Goal: Transaction & Acquisition: Purchase product/service

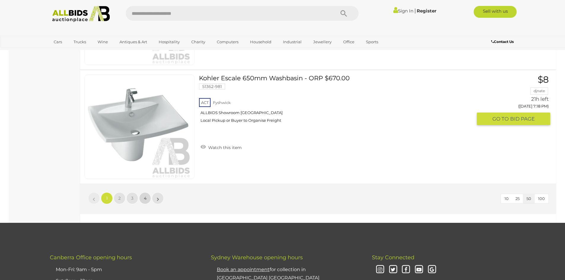
scroll to position [5632, 0]
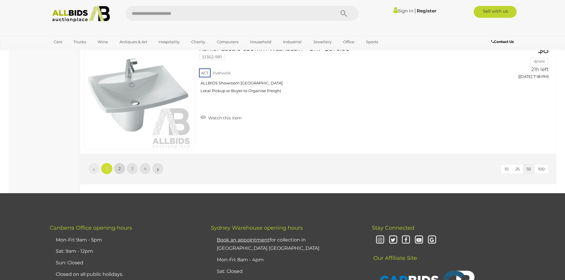
click at [124, 170] on link "2" at bounding box center [120, 169] width 12 height 12
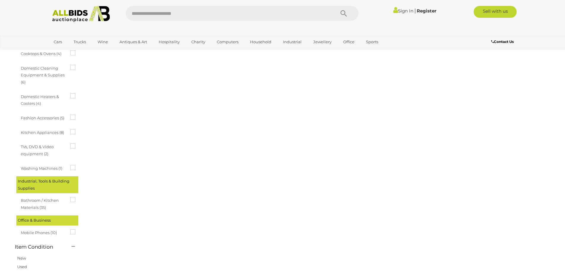
scroll to position [20, 0]
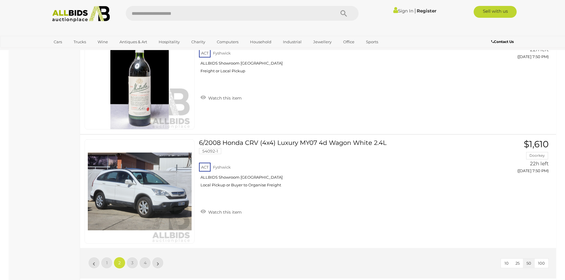
scroll to position [5652, 0]
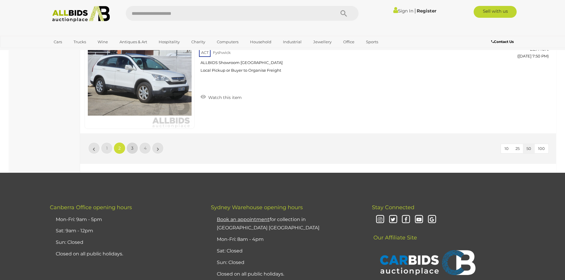
click at [131, 145] on link "3" at bounding box center [132, 148] width 12 height 12
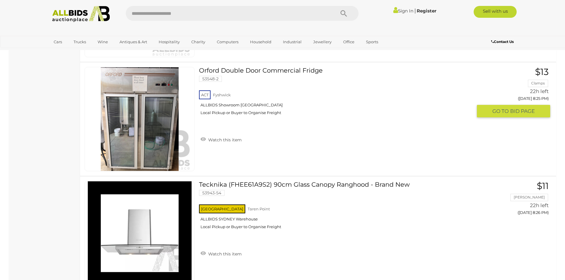
scroll to position [5385, 0]
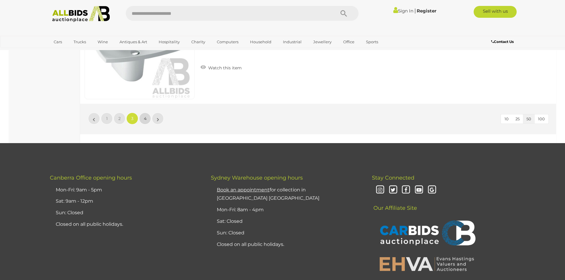
click at [144, 119] on span "4" at bounding box center [145, 118] width 3 height 5
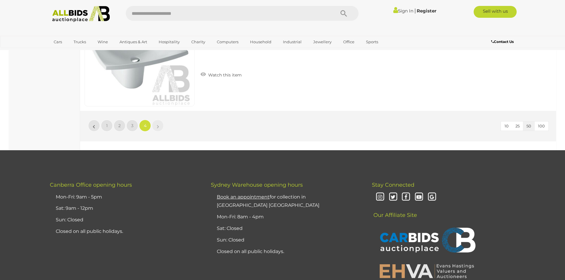
scroll to position [2392, 0]
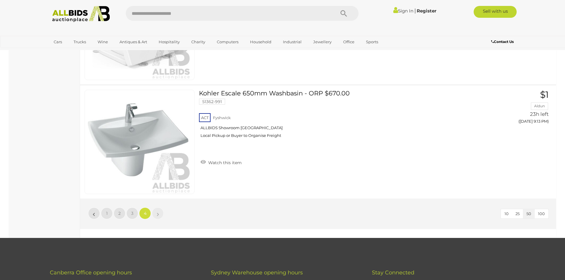
click at [77, 15] on img at bounding box center [81, 14] width 64 height 16
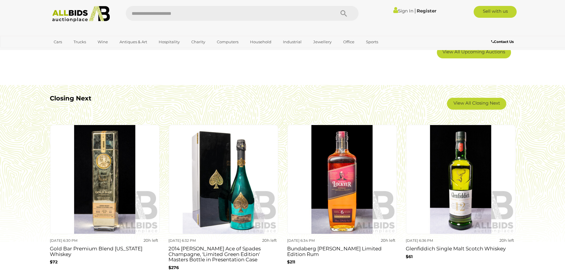
scroll to position [415, 0]
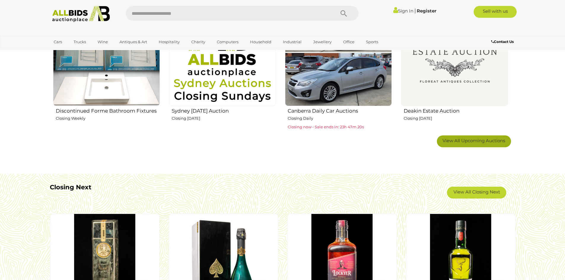
click at [447, 141] on span "View All Upcoming Auctions" at bounding box center [473, 141] width 63 height 6
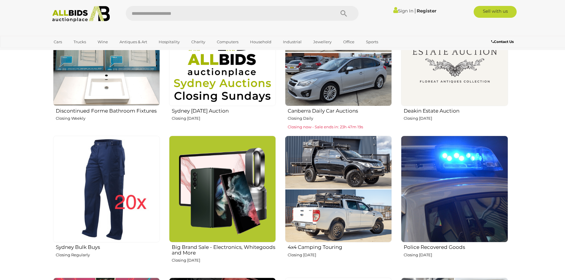
click at [468, 176] on img at bounding box center [454, 189] width 107 height 107
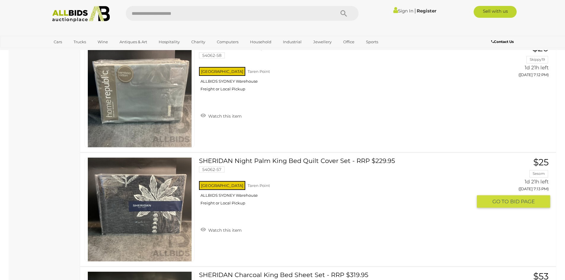
scroll to position [1482, 0]
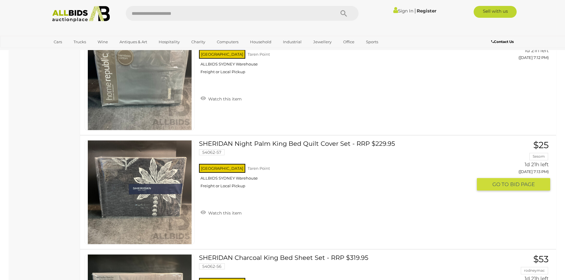
click at [161, 175] on link at bounding box center [139, 192] width 110 height 104
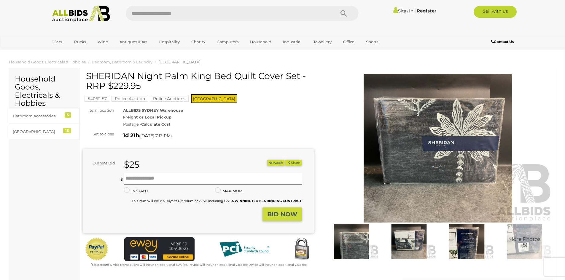
click at [387, 169] on img at bounding box center [437, 148] width 231 height 148
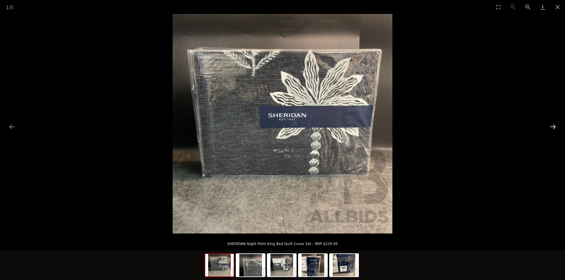
click at [556, 127] on button "Next slide" at bounding box center [552, 127] width 12 height 12
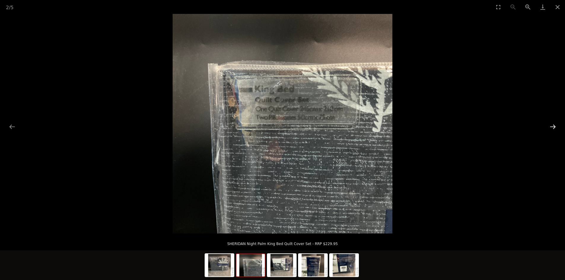
click at [556, 127] on button "Next slide" at bounding box center [552, 127] width 12 height 12
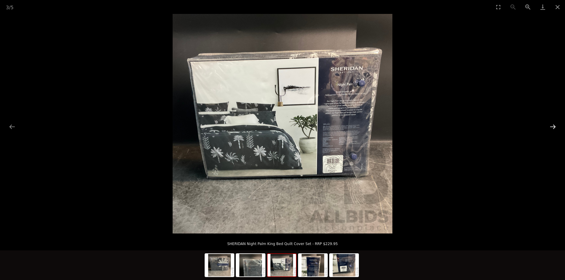
click at [556, 127] on button "Next slide" at bounding box center [552, 127] width 12 height 12
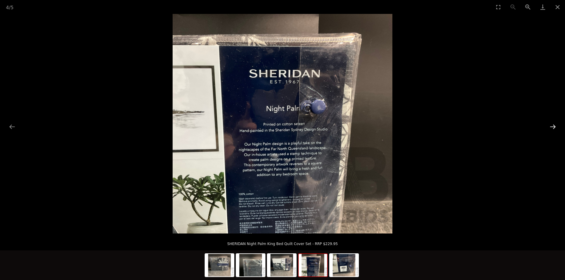
click at [554, 127] on button "Next slide" at bounding box center [552, 127] width 12 height 12
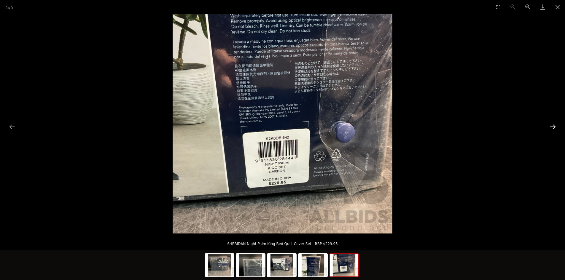
click at [554, 127] on button "Next slide" at bounding box center [552, 127] width 12 height 12
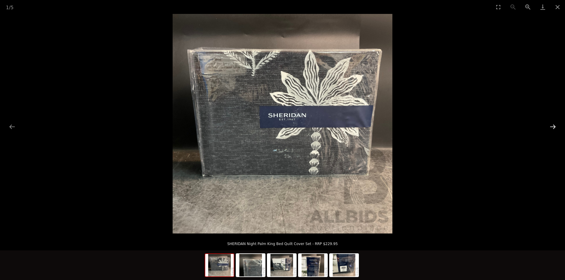
click at [554, 127] on button "Next slide" at bounding box center [552, 127] width 12 height 12
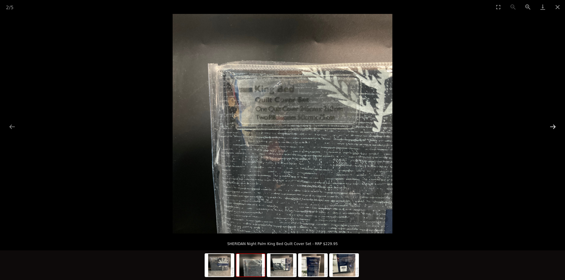
click at [554, 127] on button "Next slide" at bounding box center [552, 127] width 12 height 12
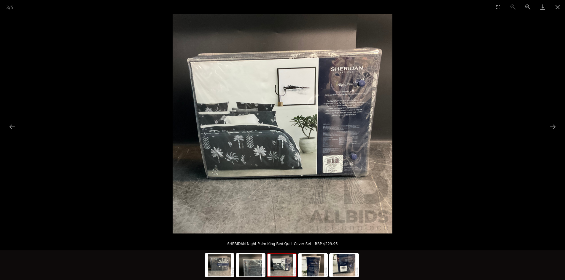
scroll to position [59, 0]
click at [555, 12] on button "Close gallery" at bounding box center [557, 7] width 15 height 14
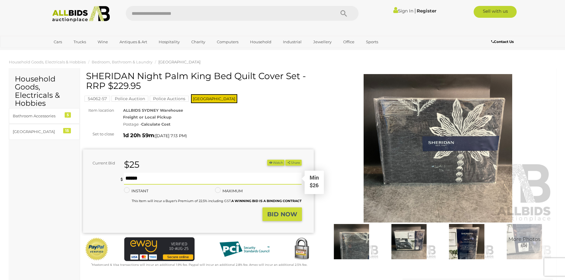
click at [190, 178] on input "text" at bounding box center [213, 179] width 178 height 12
type input "**"
click at [277, 214] on strong "BID NOW" at bounding box center [282, 214] width 30 height 7
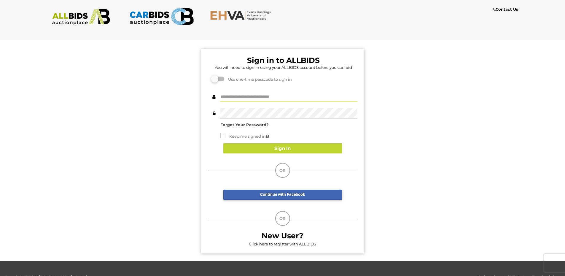
click at [256, 94] on input "text" at bounding box center [288, 97] width 137 height 10
type input "****"
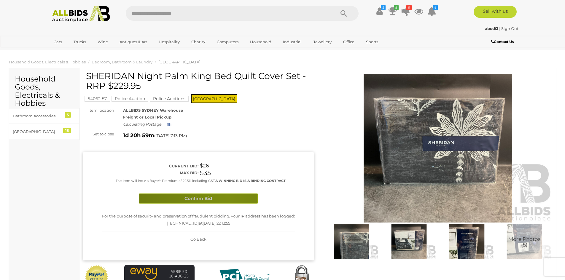
click at [227, 196] on button "Confirm Bid" at bounding box center [198, 199] width 119 height 10
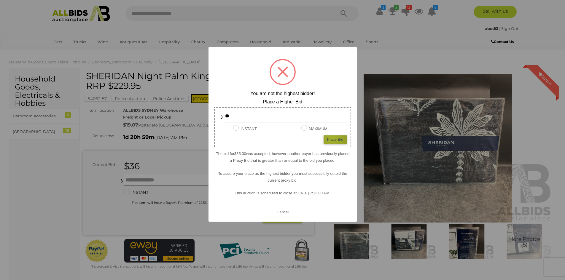
click at [332, 138] on div "Place Bid" at bounding box center [334, 139] width 23 height 9
type input "**"
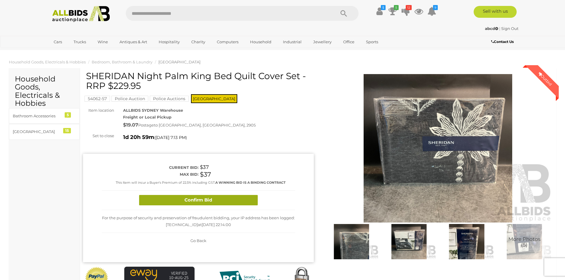
click at [237, 202] on button "Confirm Bid" at bounding box center [198, 200] width 119 height 10
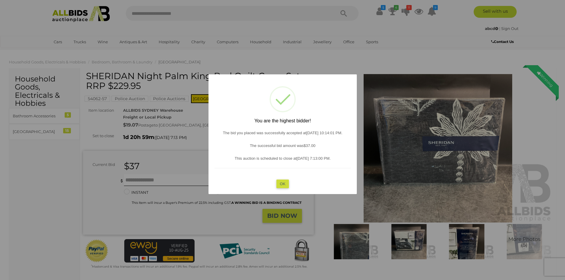
click at [281, 185] on button "OK" at bounding box center [282, 183] width 13 height 9
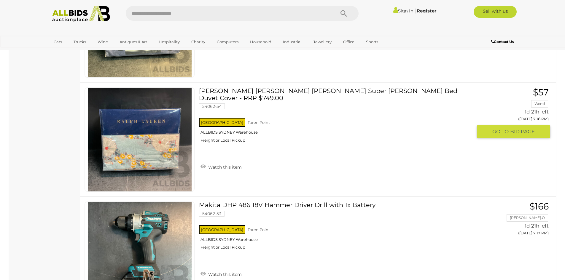
scroll to position [1883, 0]
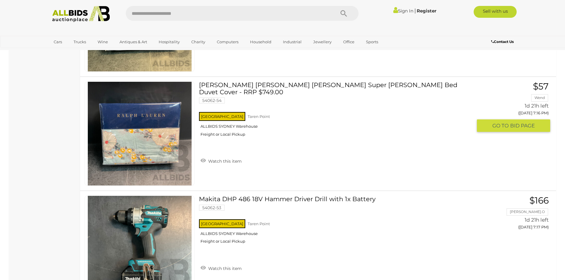
click at [148, 143] on img at bounding box center [140, 134] width 104 height 104
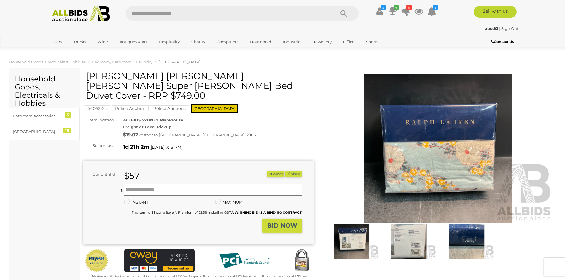
click at [507, 186] on img at bounding box center [437, 148] width 231 height 148
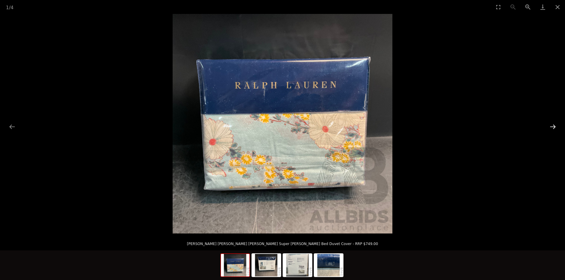
click at [551, 124] on button "Next slide" at bounding box center [552, 127] width 12 height 12
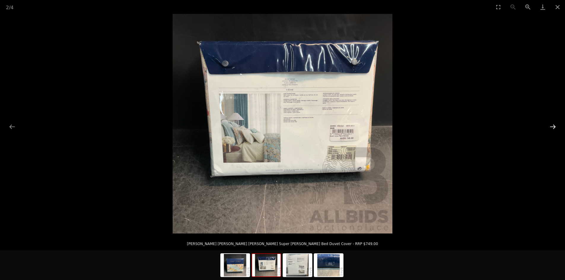
click at [550, 124] on button "Next slide" at bounding box center [552, 127] width 12 height 12
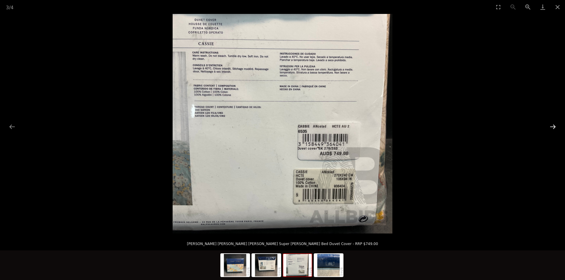
click at [550, 124] on button "Next slide" at bounding box center [552, 127] width 12 height 12
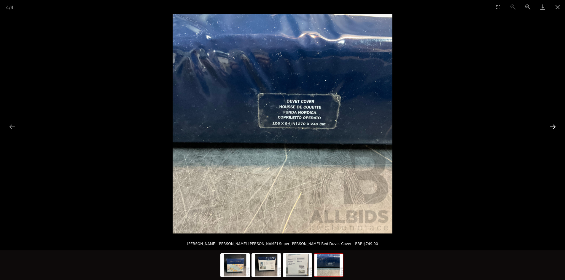
click at [550, 124] on button "Next slide" at bounding box center [552, 127] width 12 height 12
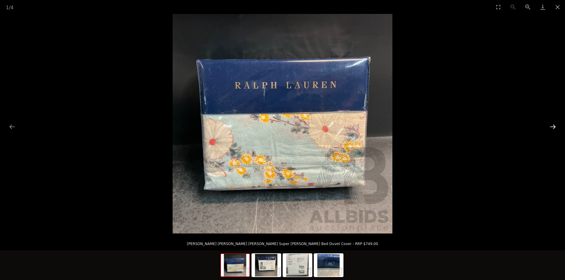
click at [550, 124] on button "Next slide" at bounding box center [552, 127] width 12 height 12
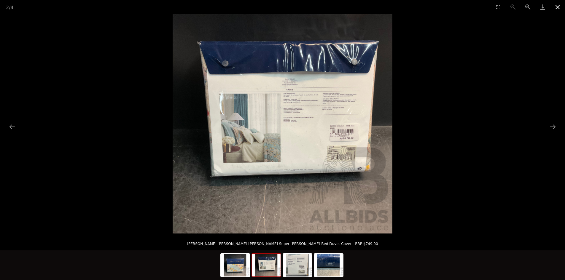
click at [557, 11] on button "Close gallery" at bounding box center [557, 7] width 15 height 14
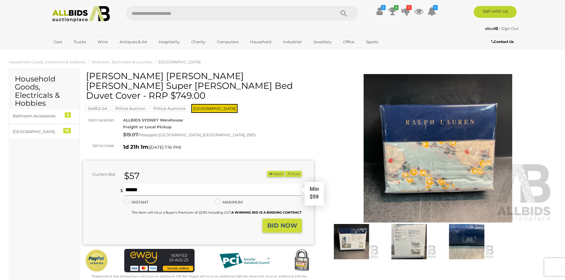
click at [186, 184] on input "text" at bounding box center [213, 190] width 178 height 12
type input "**"
click at [289, 222] on strong "BID NOW" at bounding box center [282, 225] width 30 height 7
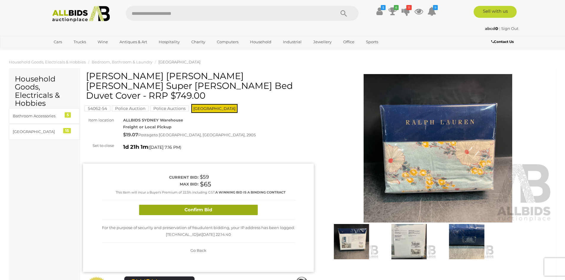
click at [249, 205] on button "Confirm Bid" at bounding box center [198, 210] width 119 height 10
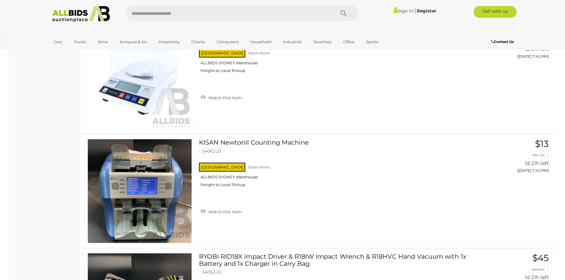
scroll to position [5367, 0]
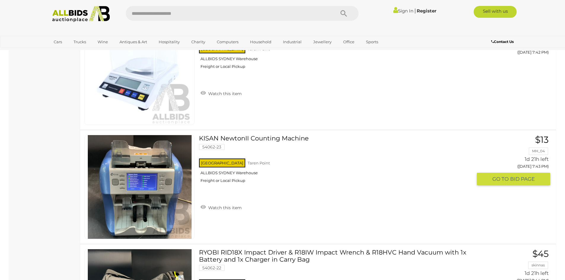
click at [145, 146] on link at bounding box center [139, 187] width 110 height 104
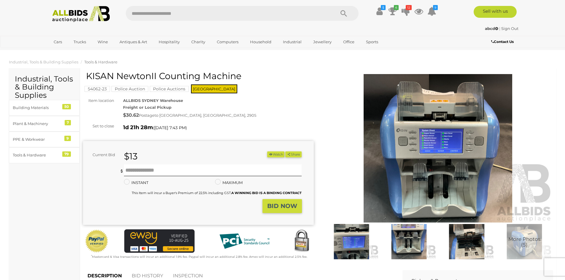
click at [429, 196] on img at bounding box center [437, 148] width 231 height 148
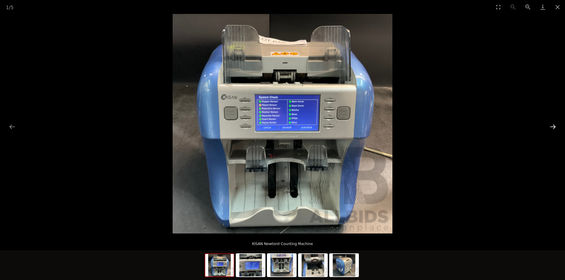
click at [551, 123] on button "Next slide" at bounding box center [552, 127] width 12 height 12
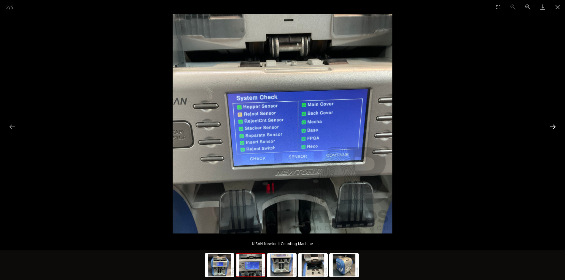
click at [551, 123] on button "Next slide" at bounding box center [552, 127] width 12 height 12
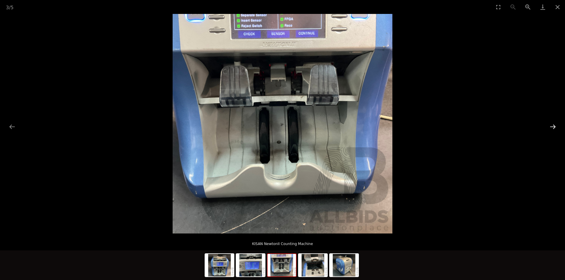
click at [551, 123] on button "Next slide" at bounding box center [552, 127] width 12 height 12
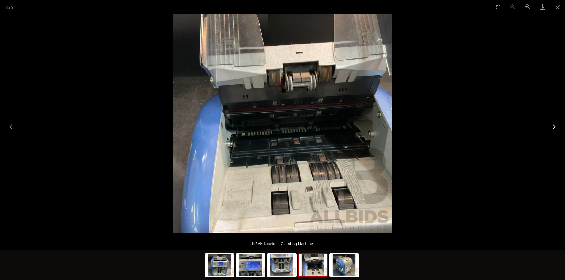
click at [551, 124] on button "Next slide" at bounding box center [552, 127] width 12 height 12
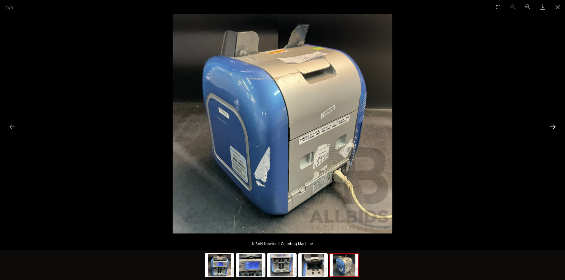
click at [551, 124] on button "Next slide" at bounding box center [552, 127] width 12 height 12
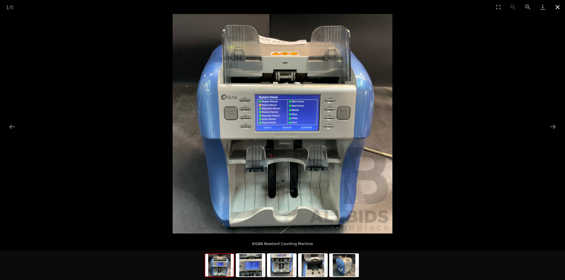
click at [560, 7] on button "Close gallery" at bounding box center [557, 7] width 15 height 14
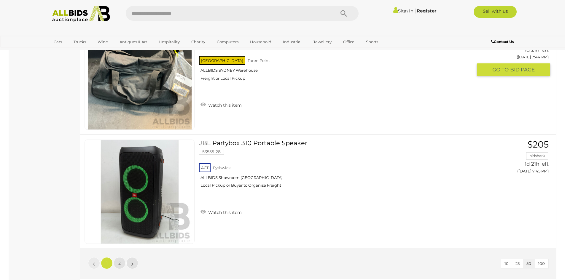
scroll to position [5615, 0]
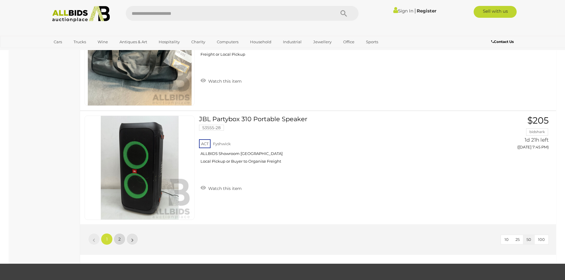
click at [121, 238] on link "2" at bounding box center [120, 239] width 12 height 12
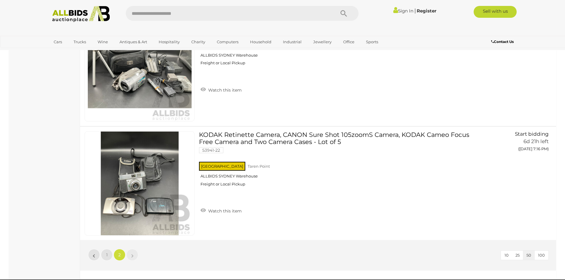
scroll to position [5231, 0]
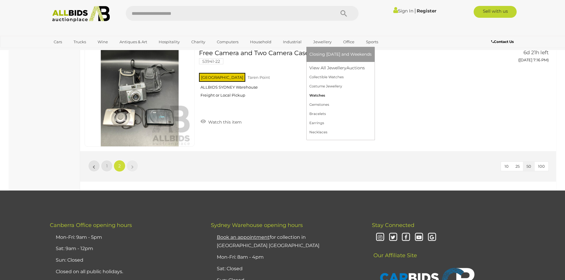
click at [315, 91] on link "Watches" at bounding box center [340, 95] width 62 height 9
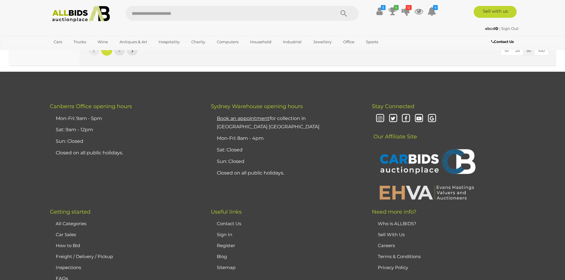
scroll to position [5661, 0]
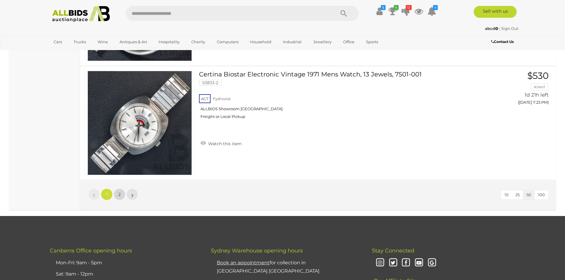
click at [117, 192] on link "2" at bounding box center [120, 195] width 12 height 12
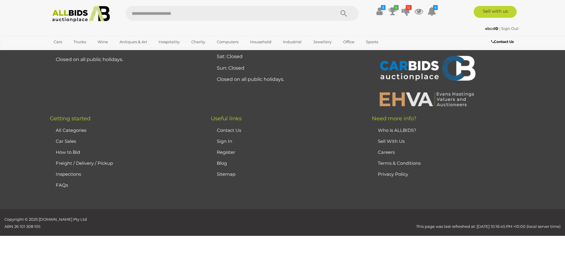
scroll to position [76, 0]
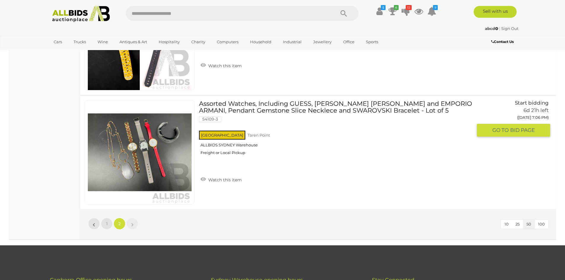
scroll to position [3544, 0]
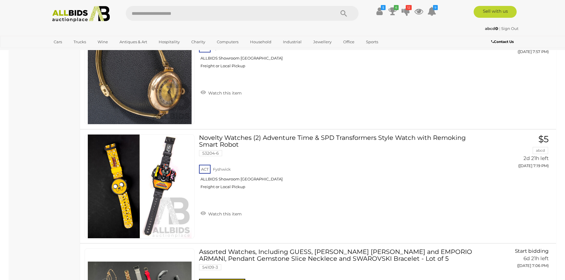
click at [84, 13] on img at bounding box center [81, 14] width 64 height 16
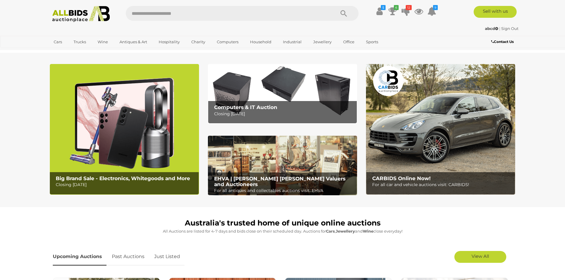
click at [290, 137] on img at bounding box center [282, 166] width 149 height 60
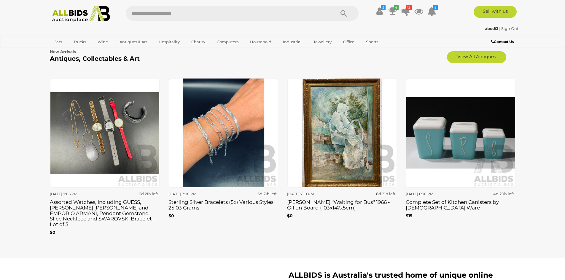
scroll to position [978, 0]
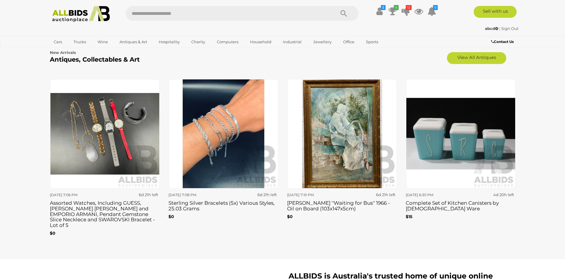
click at [103, 122] on img at bounding box center [104, 133] width 109 height 109
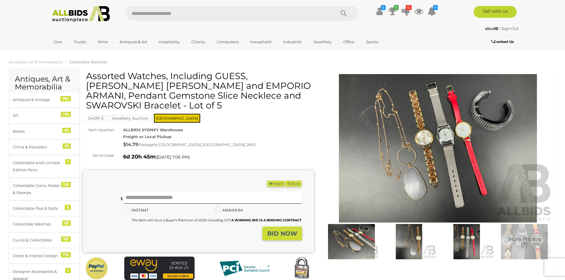
click at [416, 142] on img at bounding box center [437, 148] width 231 height 148
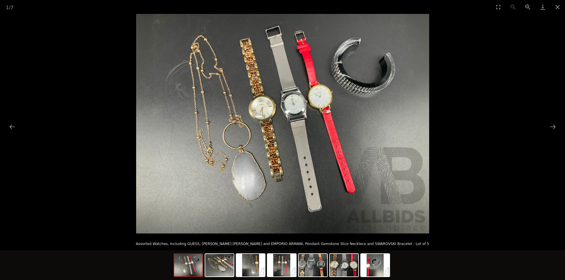
click at [338, 127] on img at bounding box center [282, 124] width 293 height 220
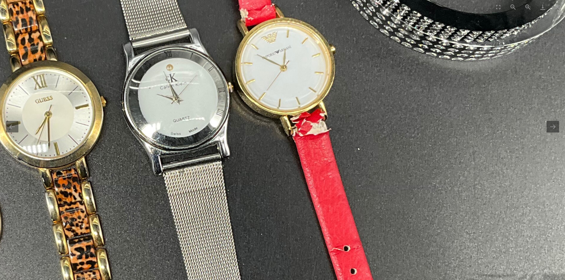
drag, startPoint x: 264, startPoint y: 111, endPoint x: 285, endPoint y: 150, distance: 43.9
click at [285, 150] on img at bounding box center [131, 178] width 1195 height 896
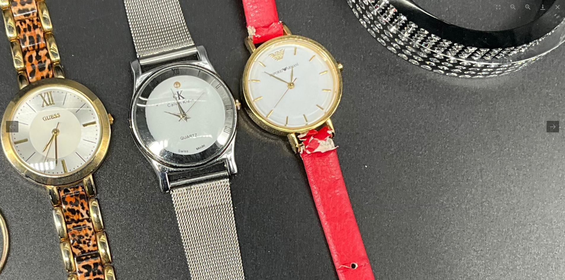
click at [265, 149] on img at bounding box center [138, 195] width 1195 height 896
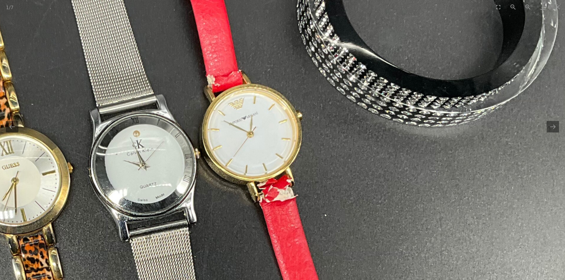
drag, startPoint x: 205, startPoint y: 133, endPoint x: 127, endPoint y: 163, distance: 82.7
click at [141, 194] on img at bounding box center [98, 244] width 1195 height 896
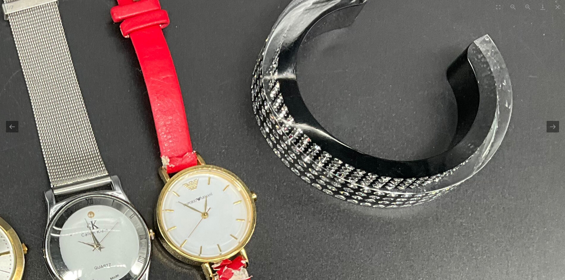
drag, startPoint x: 296, startPoint y: 96, endPoint x: 281, endPoint y: 159, distance: 64.3
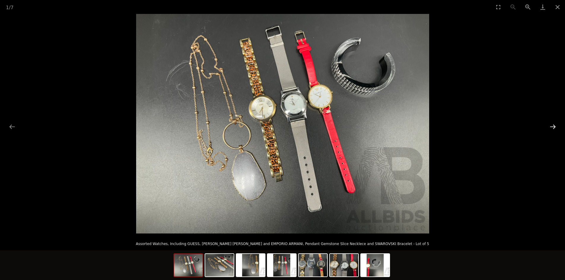
click at [553, 129] on button "Next slide" at bounding box center [552, 127] width 12 height 12
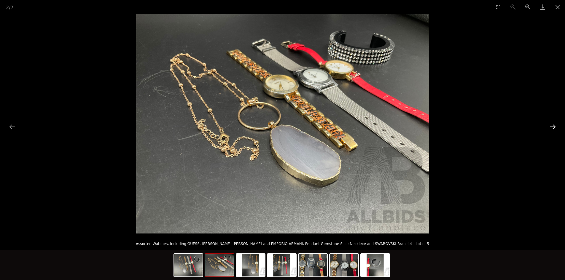
click at [552, 130] on button "Next slide" at bounding box center [552, 127] width 12 height 12
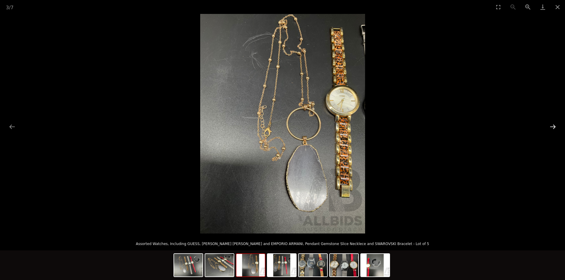
click at [552, 130] on button "Next slide" at bounding box center [552, 127] width 12 height 12
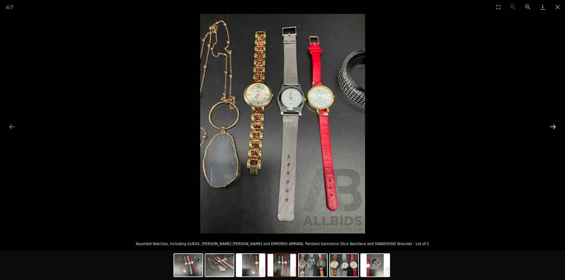
click at [552, 130] on button "Next slide" at bounding box center [552, 127] width 12 height 12
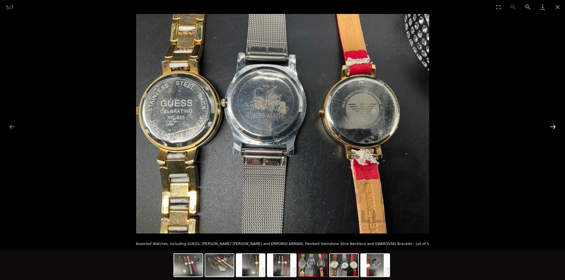
click at [552, 130] on button "Next slide" at bounding box center [552, 127] width 12 height 12
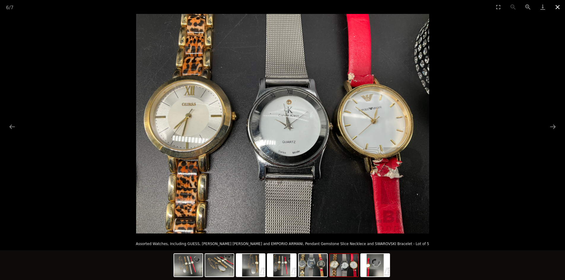
click at [558, 12] on button "Close gallery" at bounding box center [557, 7] width 15 height 14
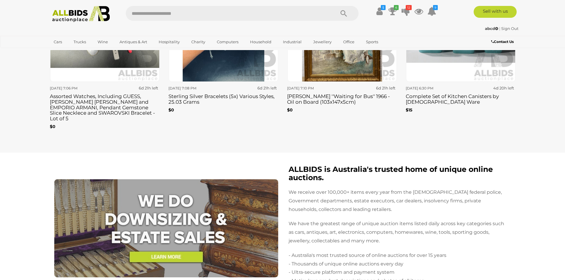
scroll to position [919, 0]
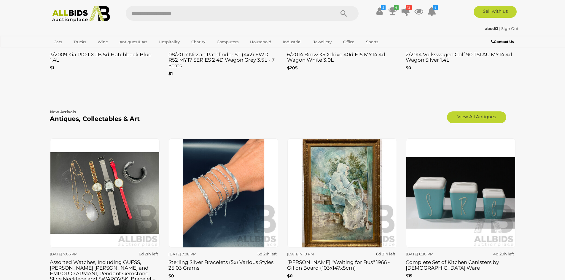
click at [225, 182] on img at bounding box center [223, 192] width 109 height 109
